Goal: Task Accomplishment & Management: Use online tool/utility

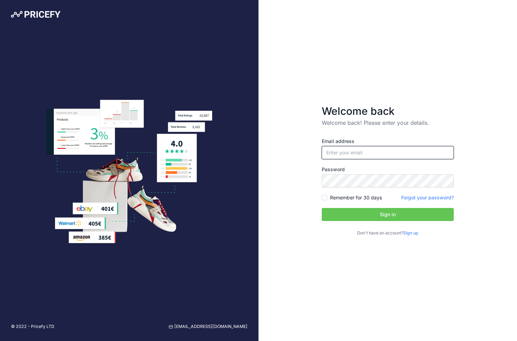
type input "[EMAIL_ADDRESS][DOMAIN_NAME]"
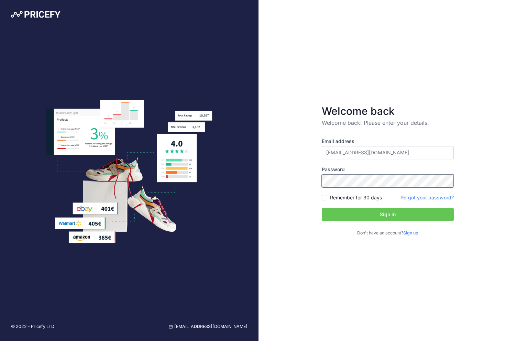
click at [388, 215] on button "Sign in" at bounding box center [388, 214] width 132 height 13
click at [395, 217] on button "Sign in" at bounding box center [388, 214] width 132 height 13
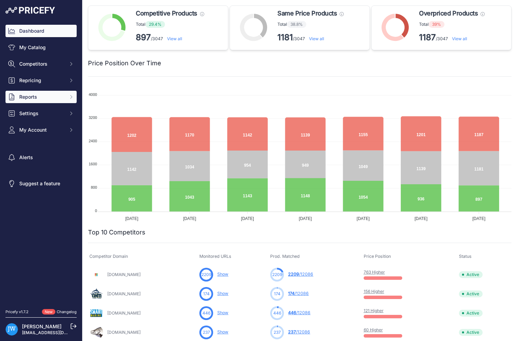
click at [40, 95] on span "Reports" at bounding box center [41, 97] width 45 height 7
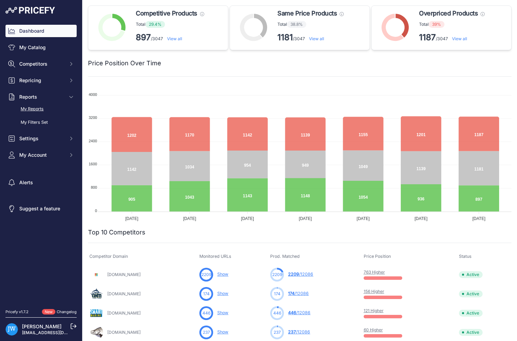
click at [42, 107] on link "My Reports" at bounding box center [41, 109] width 71 height 12
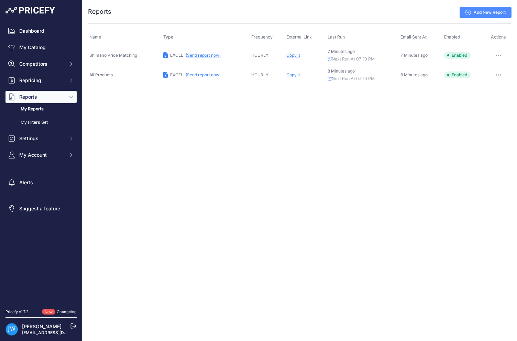
click at [293, 76] on span "Copy it" at bounding box center [293, 74] width 14 height 5
